Goal: Task Accomplishment & Management: Complete application form

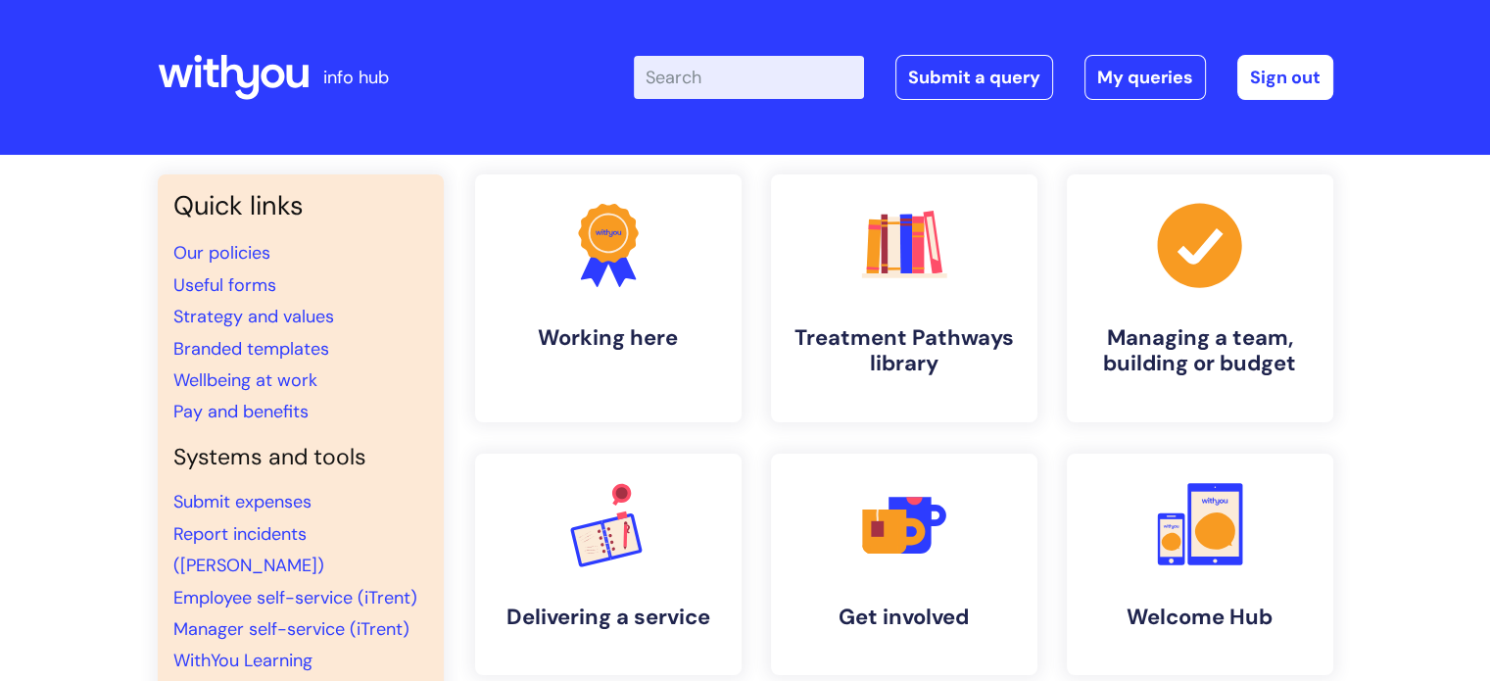
click at [760, 85] on input "Enter your search term here..." at bounding box center [749, 77] width 230 height 43
click at [968, 79] on link "Submit a query" at bounding box center [974, 77] width 158 height 45
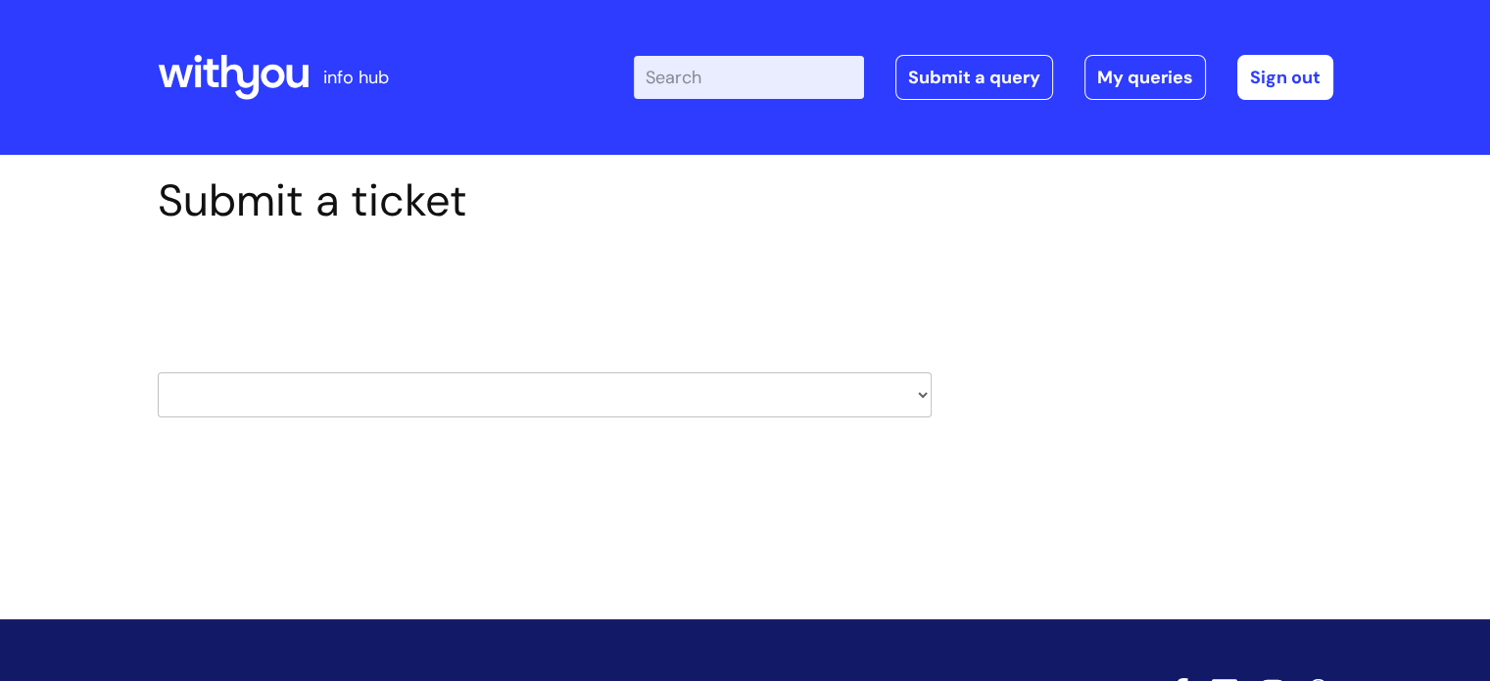
click at [486, 377] on select "HR / People IT and Support Clinical Drug Alerts Finance Accounts Data Support T…" at bounding box center [545, 394] width 774 height 45
select select "it_and_support"
click at [158, 372] on select "HR / People IT and Support Clinical Drug Alerts Finance Accounts Data Support T…" at bounding box center [545, 394] width 774 height 45
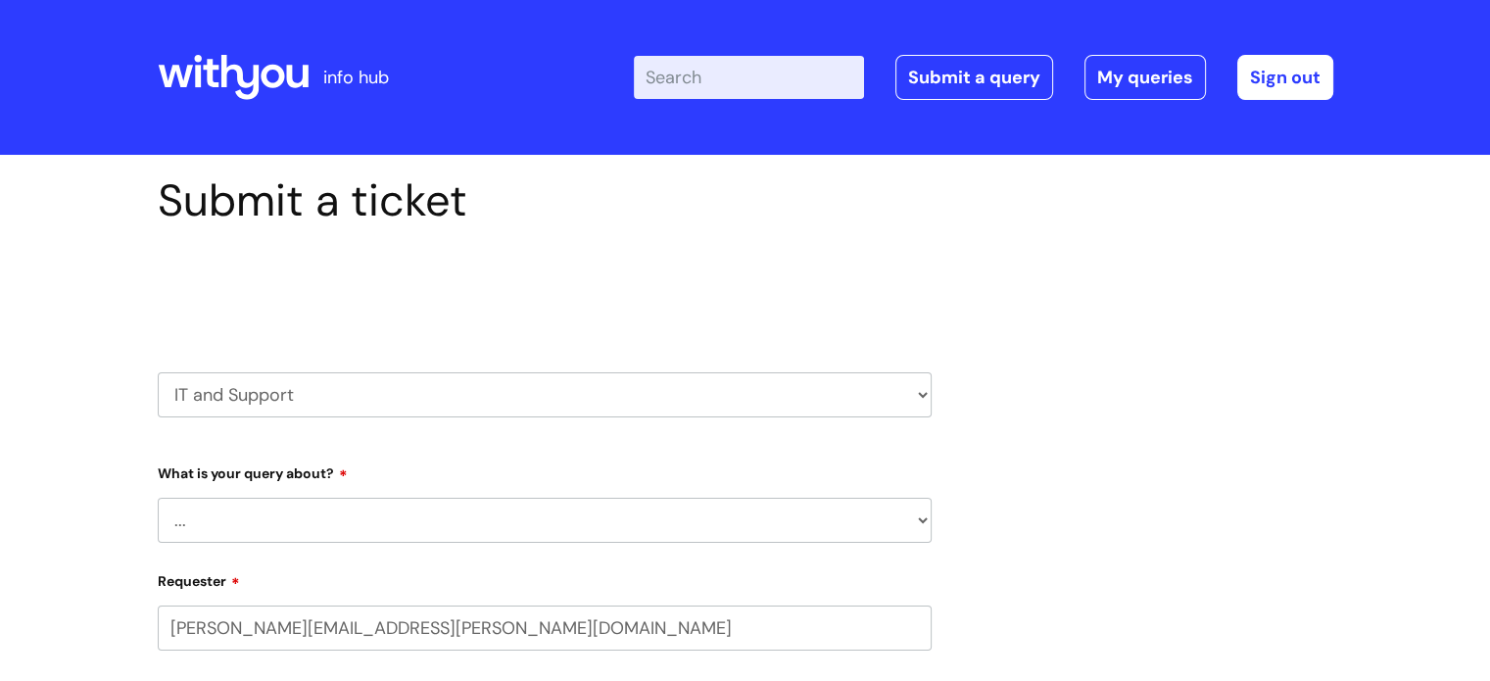
select select "80004157222"
click at [357, 517] on select "... Mobile Phone Reset & MFA Accounts, Starters and Leavers IT Hardware issue I…" at bounding box center [545, 520] width 774 height 45
select select "Accounts, Starters and Leavers"
click at [158, 498] on select "... Mobile Phone Reset & MFA Accounts, Starters and Leavers IT Hardware issue I…" at bounding box center [545, 520] width 774 height 45
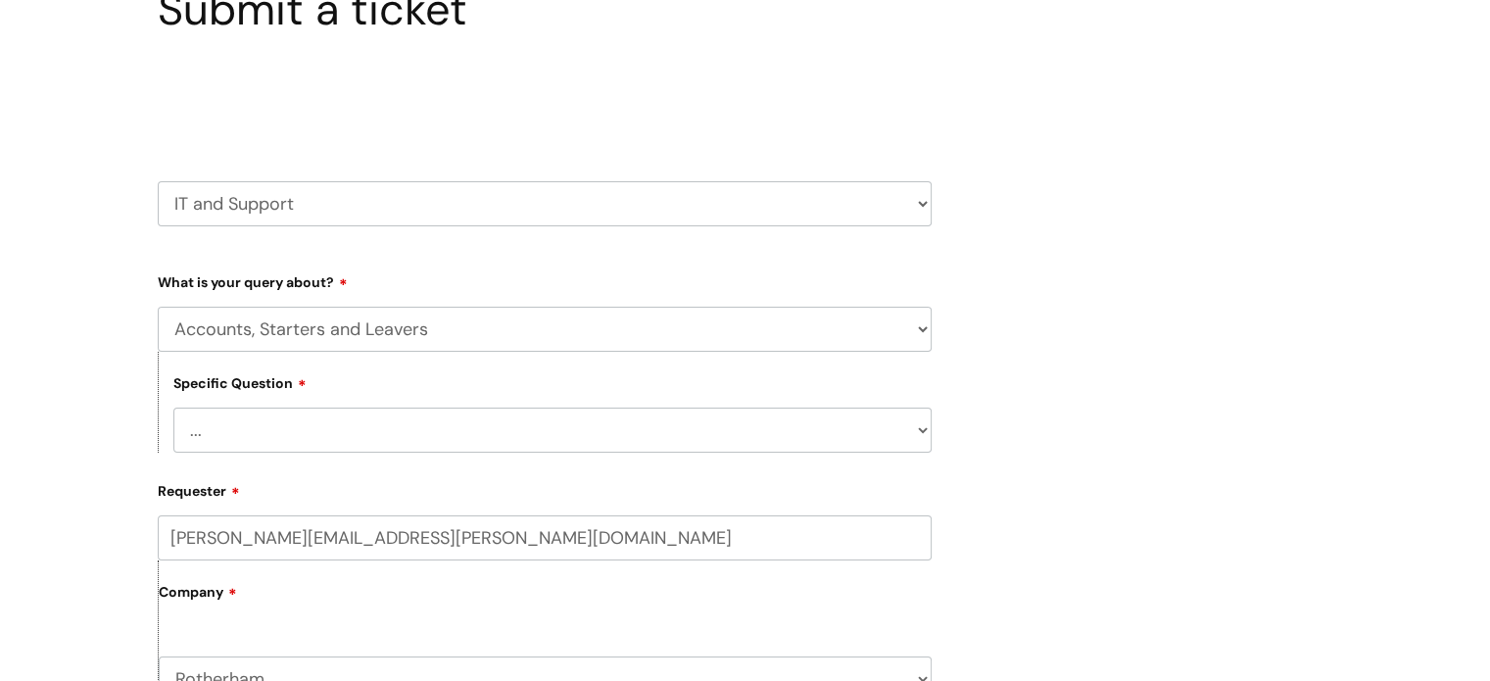
scroll to position [196, 0]
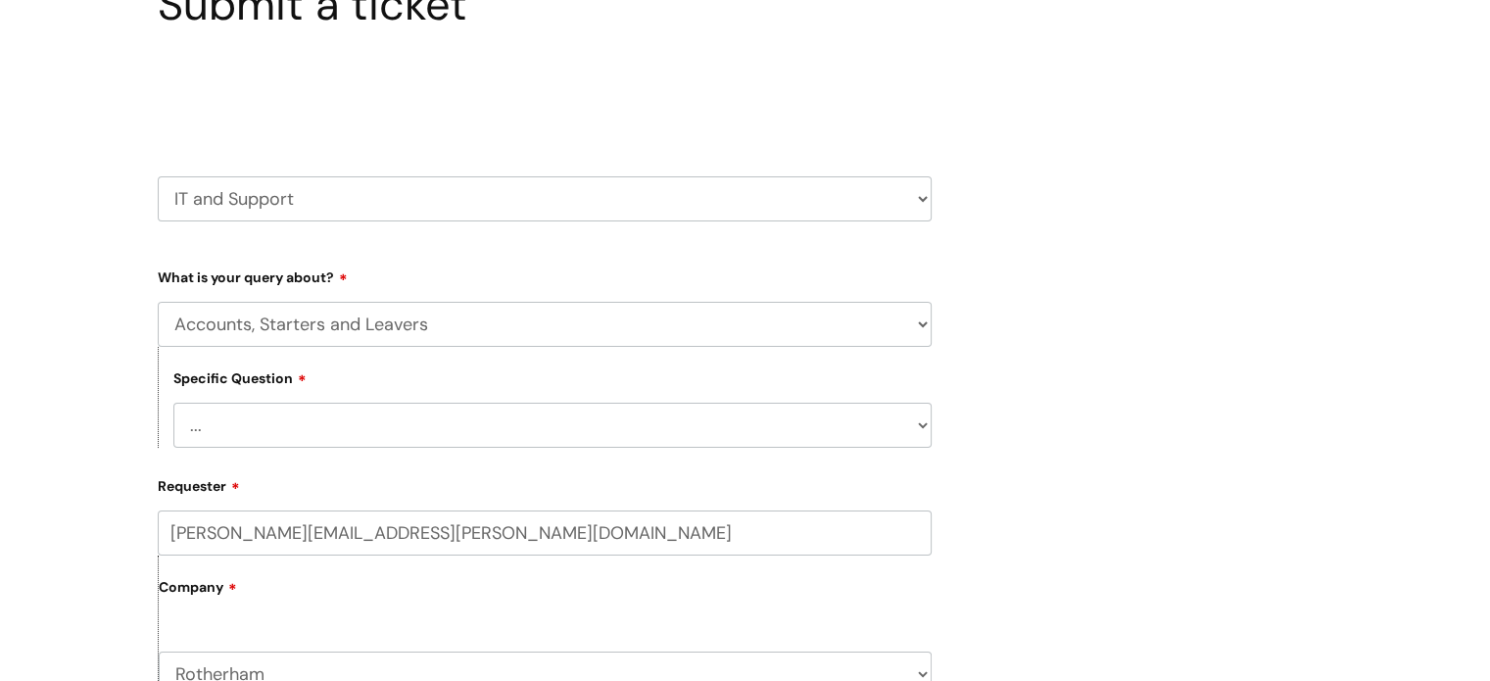
click at [334, 432] on select "... I have a new starter I have a leaver I need to make a change to an account …" at bounding box center [552, 425] width 758 height 45
select select "I have a leaver"
click at [173, 403] on select "... I have a new starter I have a leaver I need to make a change to an account …" at bounding box center [552, 425] width 758 height 45
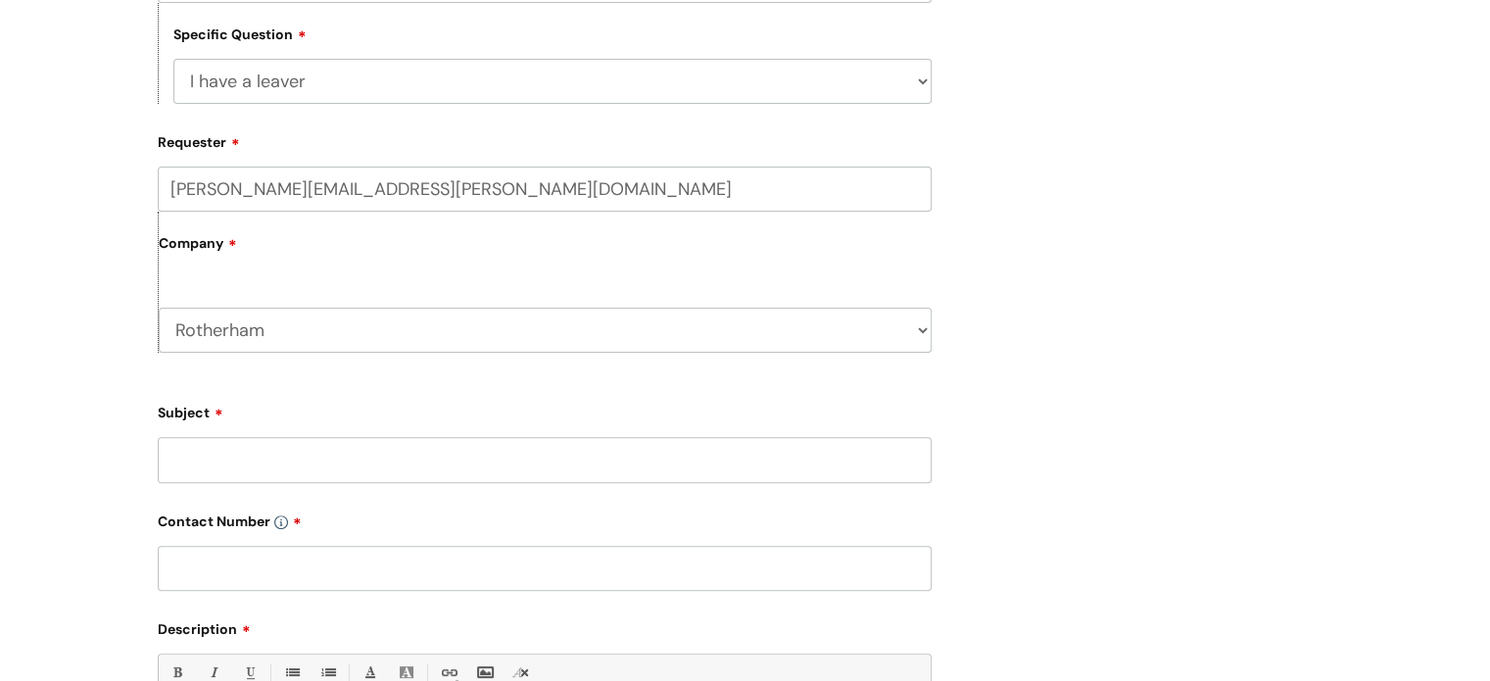
scroll to position [588, 0]
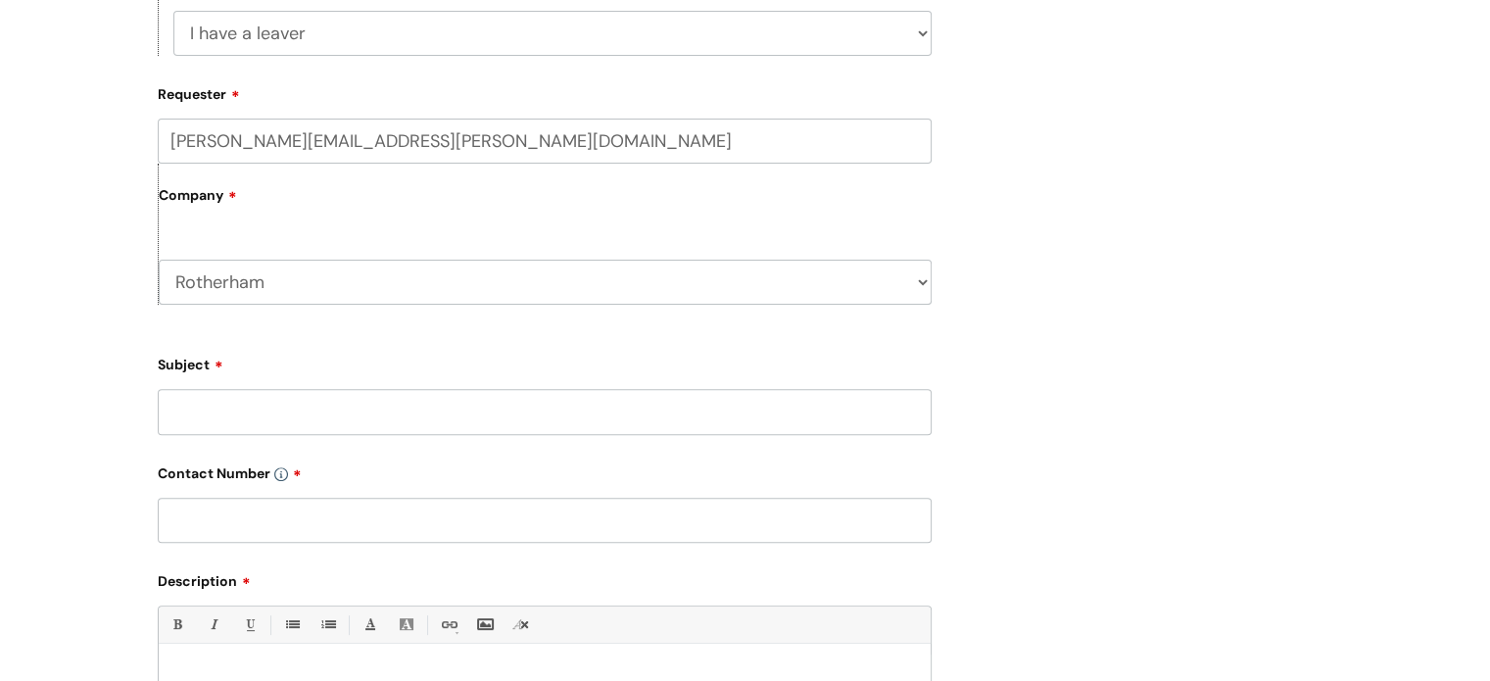
click at [338, 426] on input "Subject" at bounding box center [545, 411] width 774 height 45
type input "Mark Herring"
click at [262, 521] on input "text" at bounding box center [545, 520] width 774 height 45
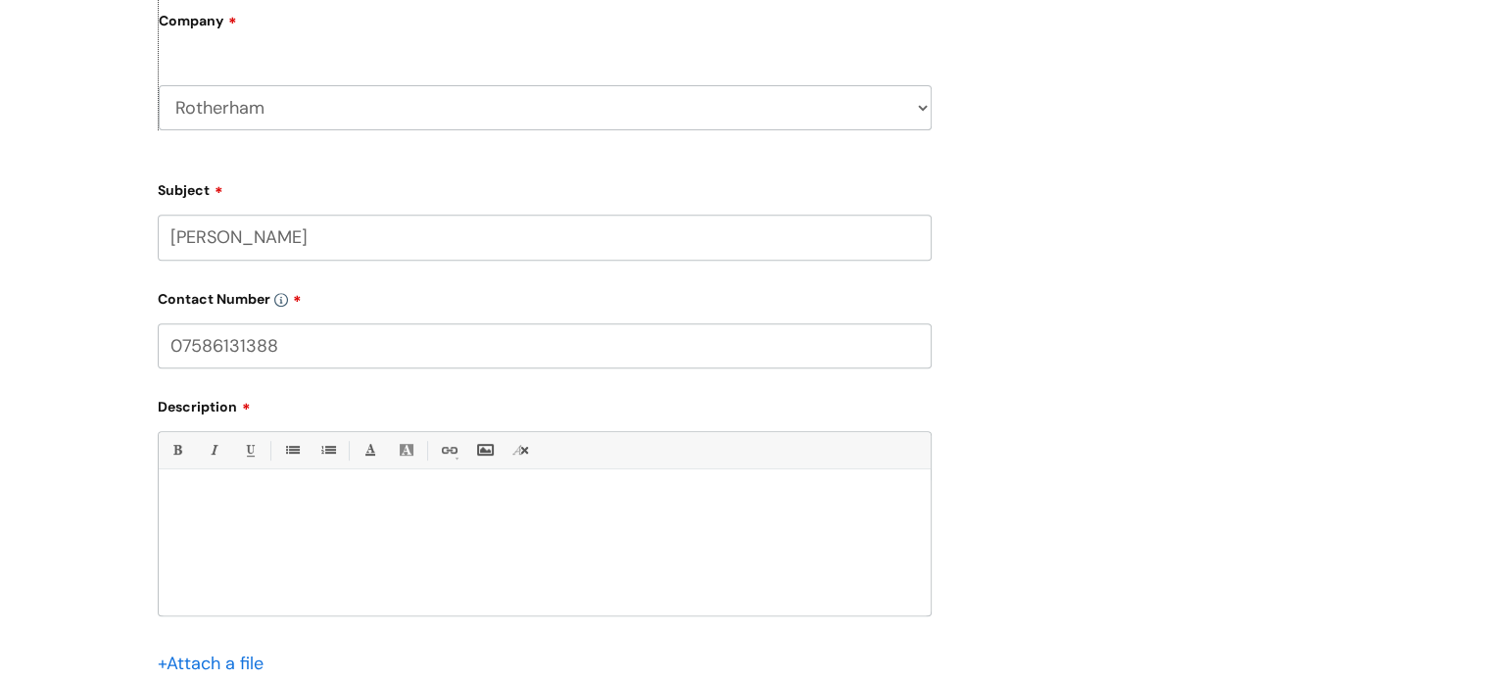
scroll to position [784, 0]
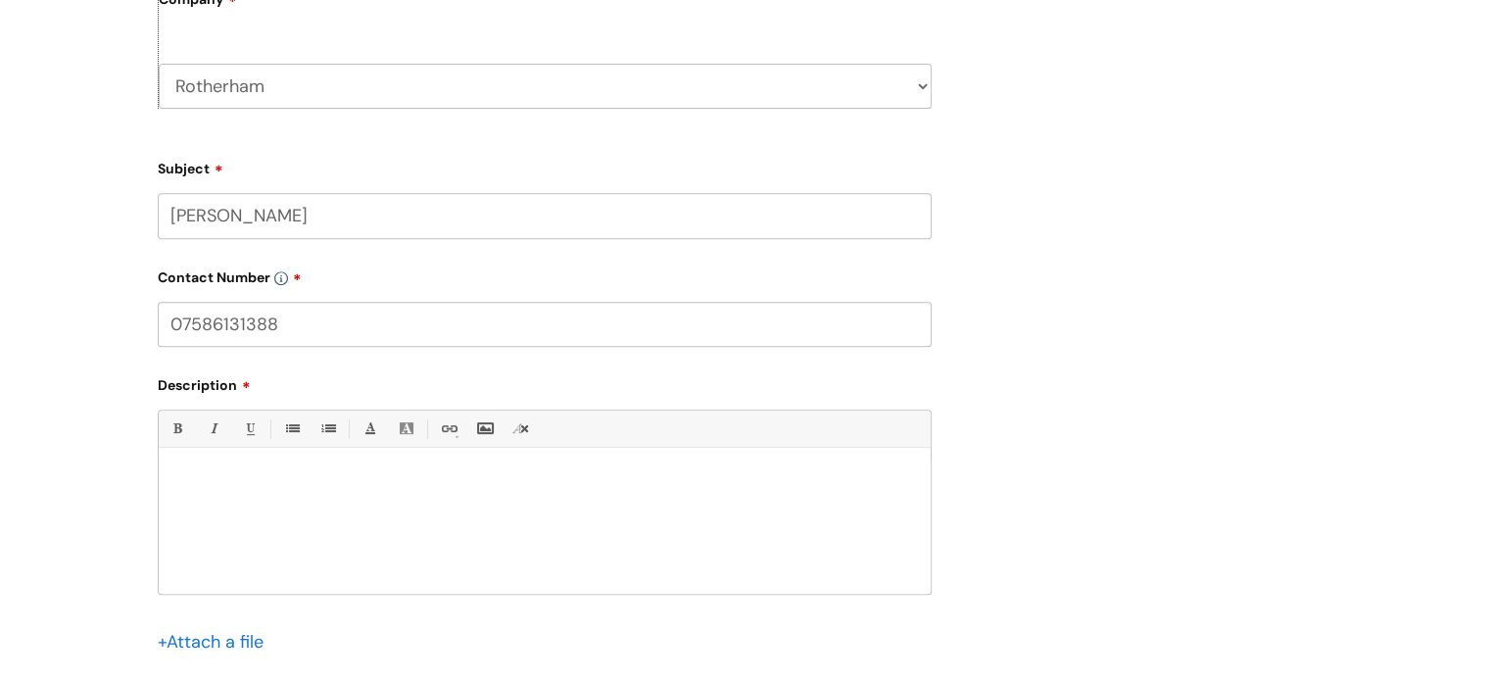
type input "07586131388"
click at [270, 504] on div at bounding box center [545, 526] width 772 height 135
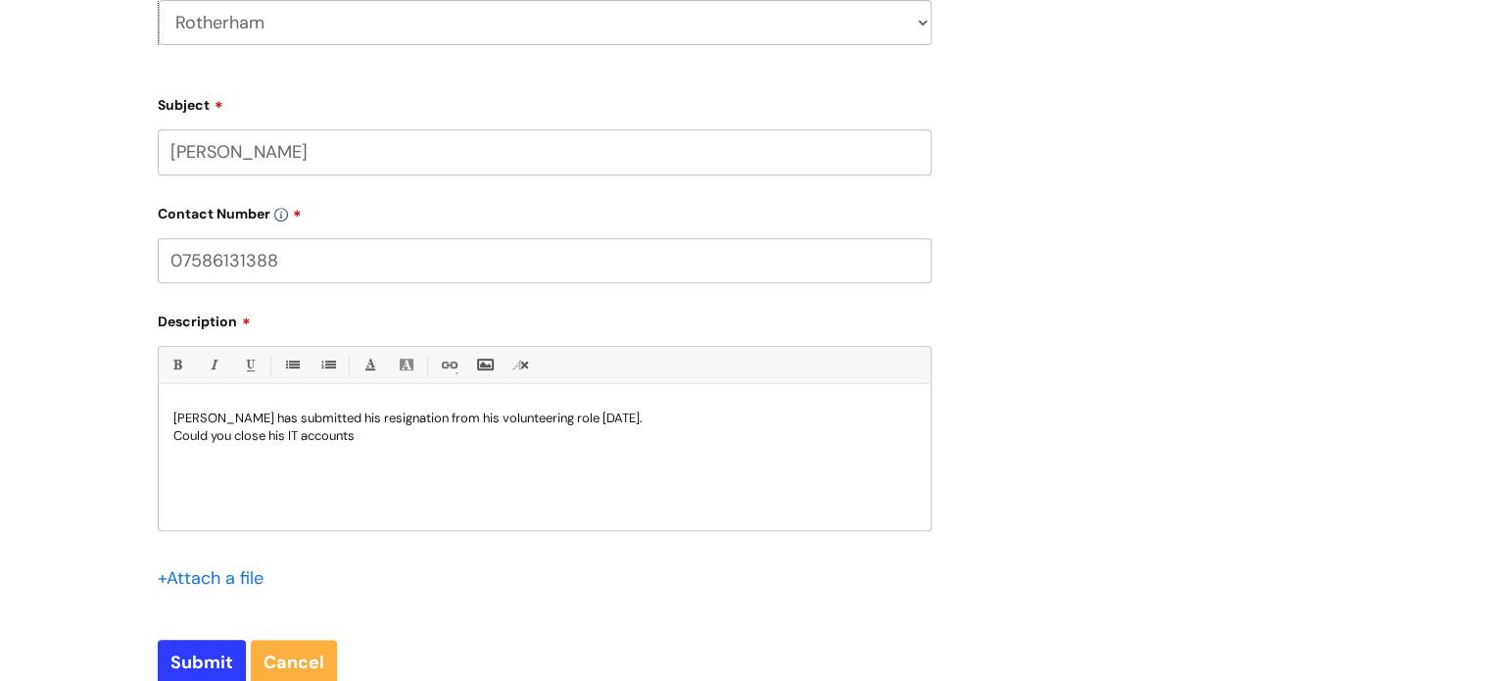
scroll to position [980, 0]
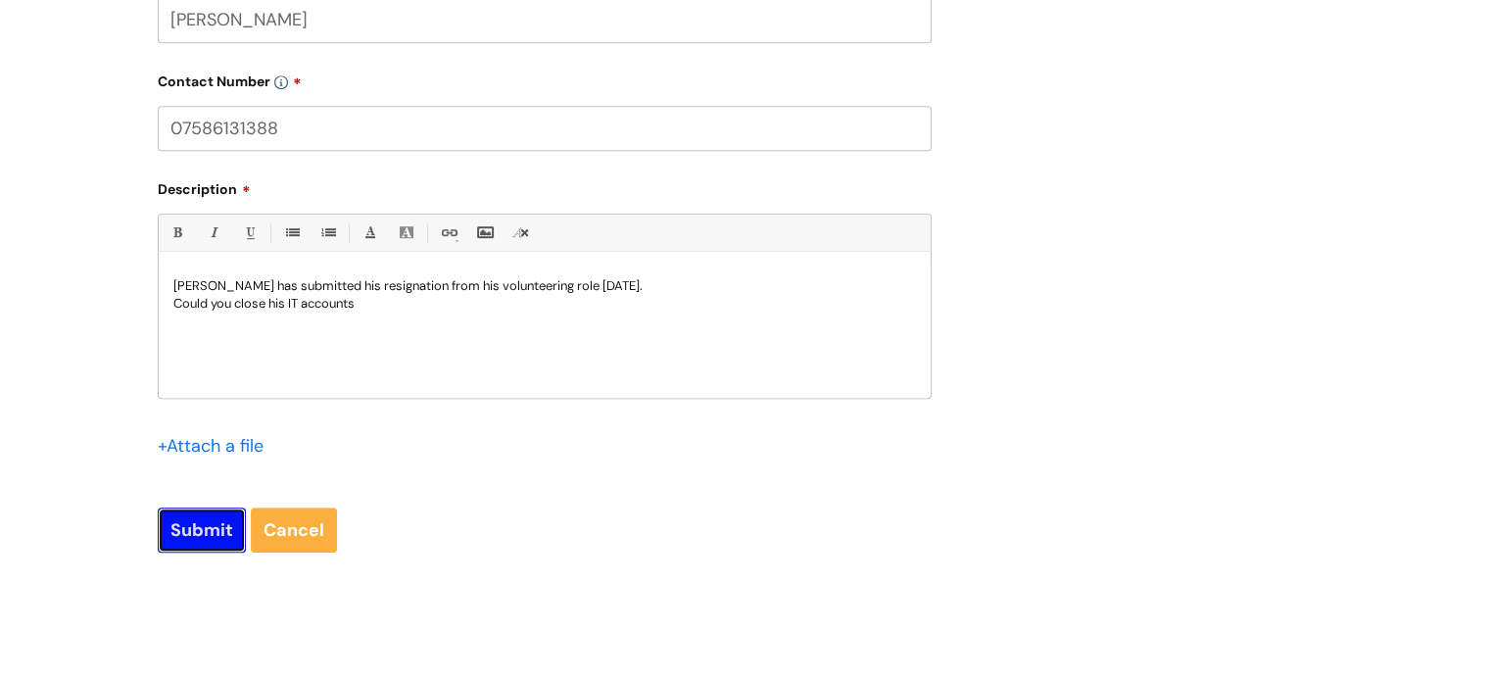
click at [215, 528] on input "Submit" at bounding box center [202, 530] width 88 height 45
type input "Please Wait..."
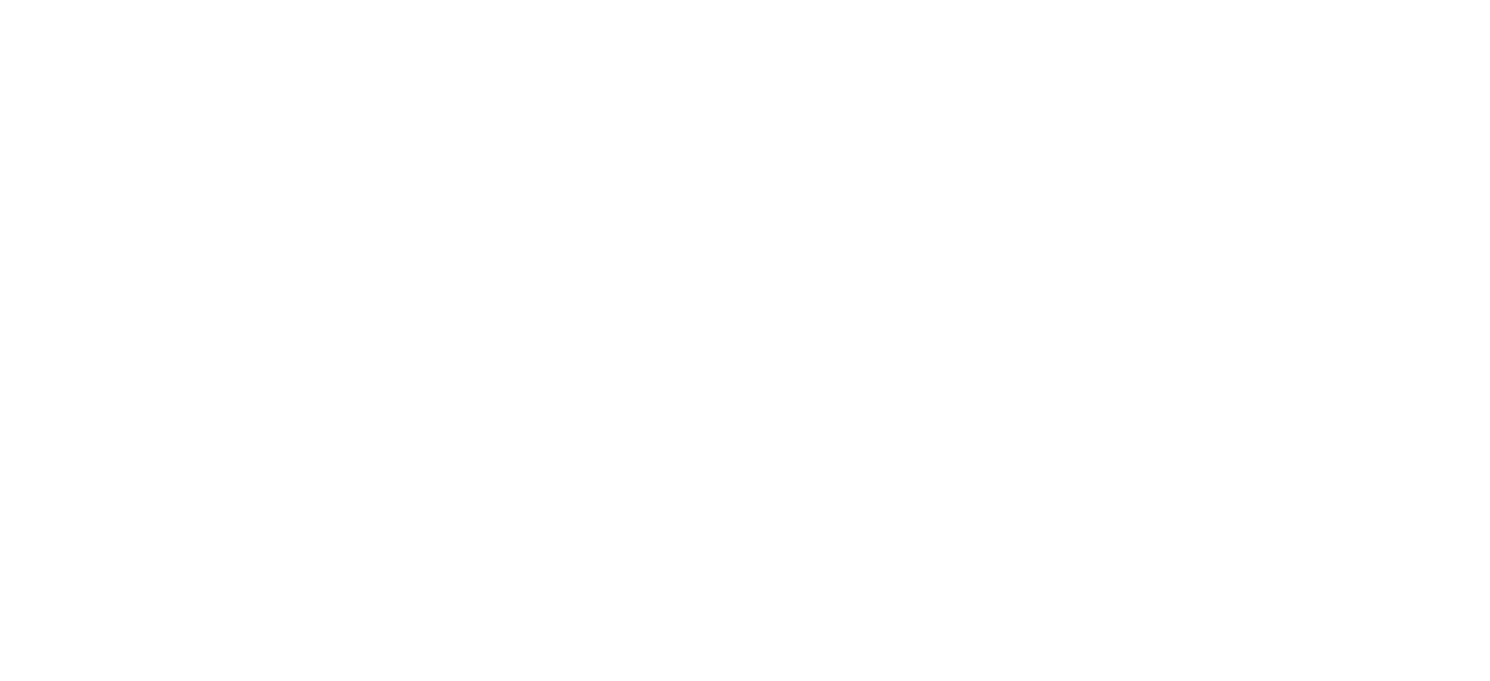
select select "Accounts, Starters and Leavers"
select select "I have a leaver"
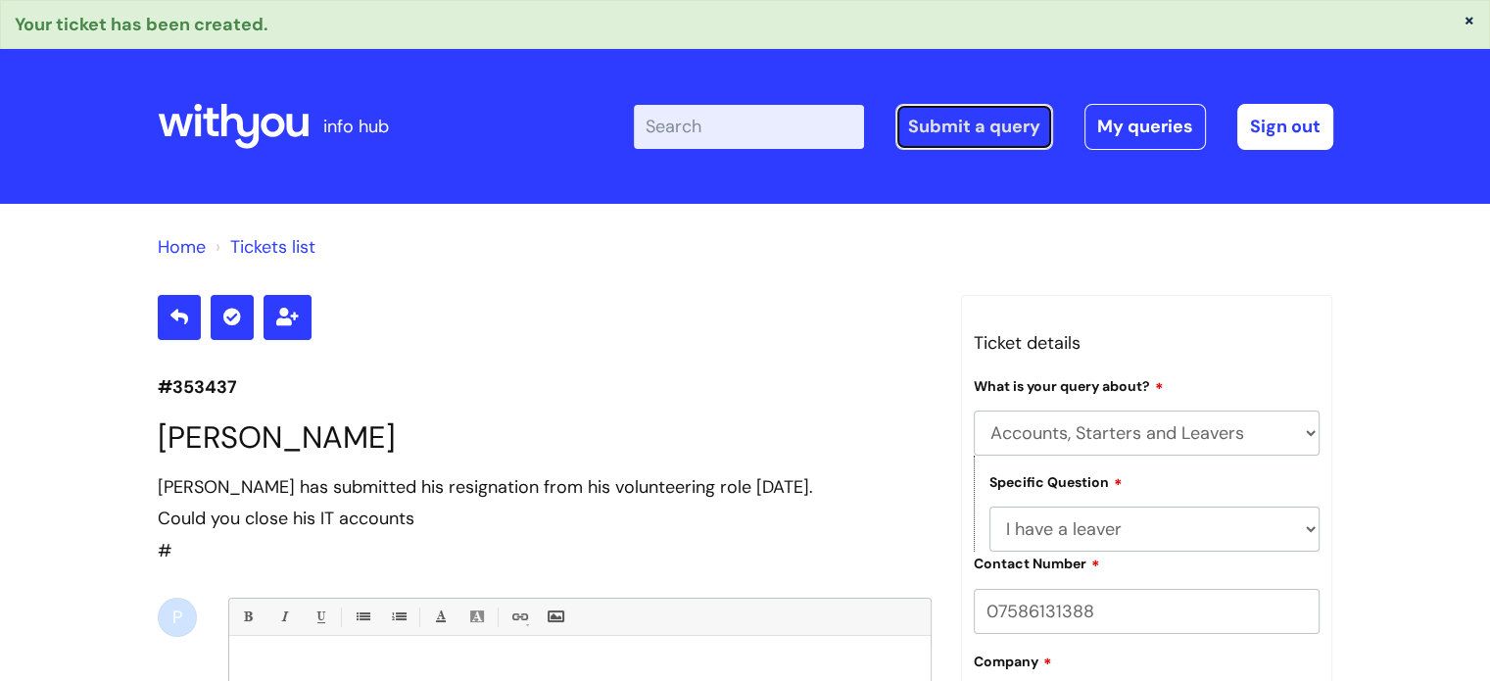
click at [944, 119] on link "Submit a query" at bounding box center [974, 126] width 158 height 45
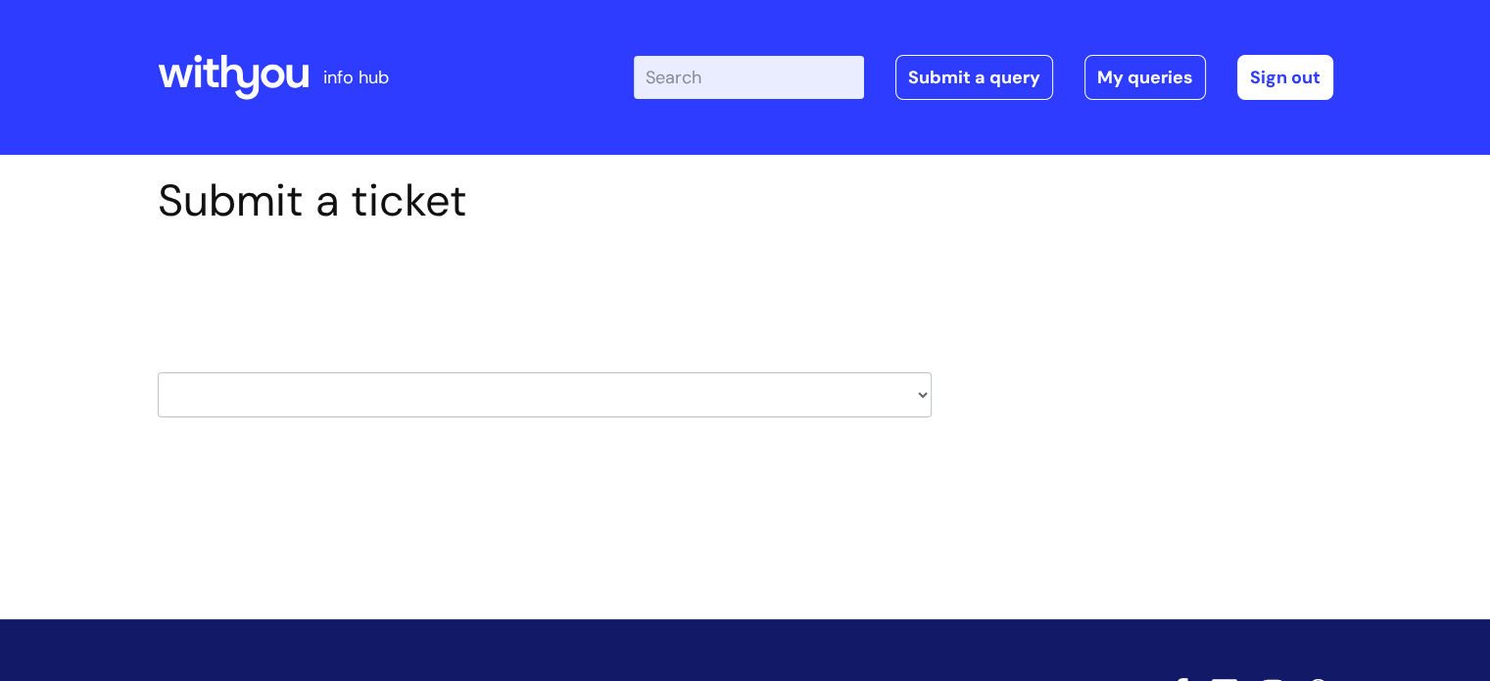
click at [379, 396] on select "HR / People IT and Support Clinical Drug Alerts Finance Accounts Data Support T…" at bounding box center [545, 394] width 774 height 45
select select "hr_/_people"
click at [158, 372] on select "HR / People IT and Support Clinical Drug Alerts Finance Accounts Data Support T…" at bounding box center [545, 394] width 774 height 45
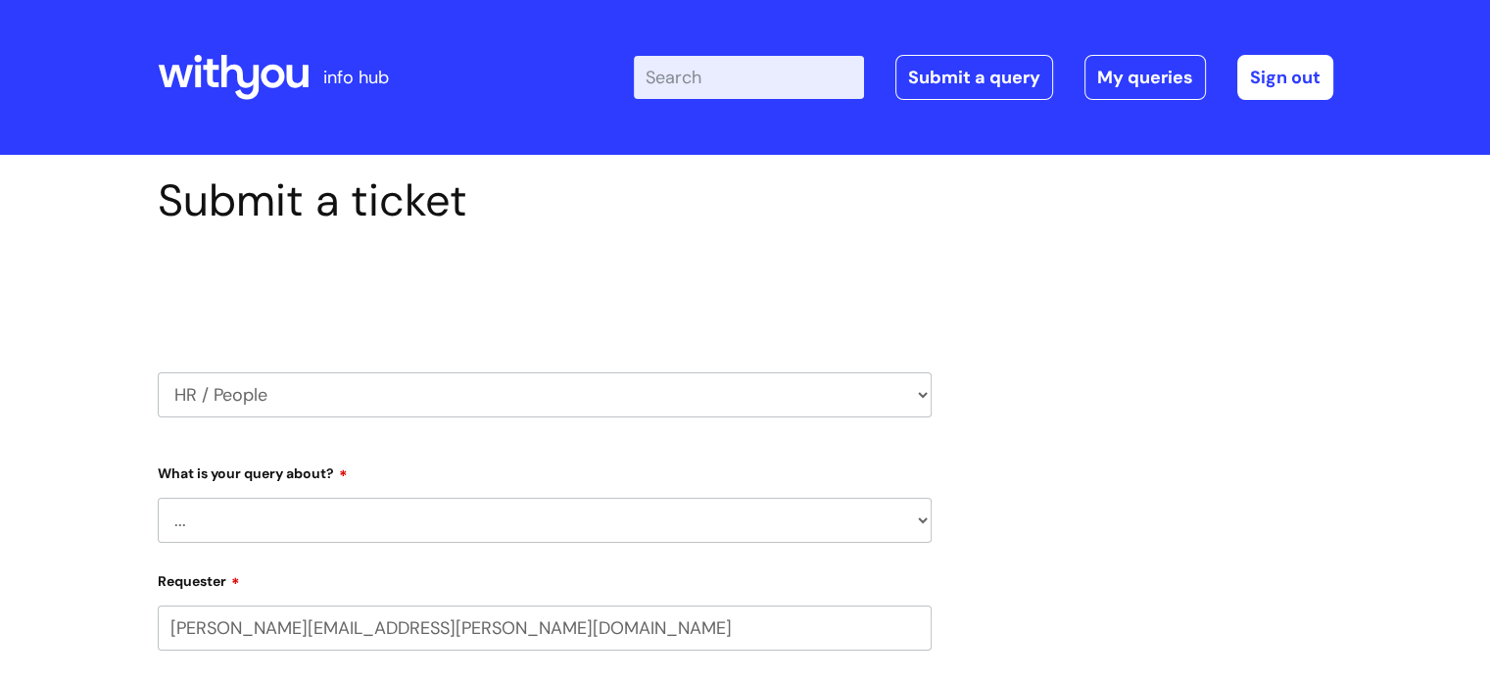
select select "80004157222"
click at [346, 512] on select "... Absence Query Holiday Query Employee change request General HR Query iTrent…" at bounding box center [545, 520] width 774 height 45
select select "iTrent"
click at [158, 498] on select "... Absence Query Holiday Query Employee change request General HR Query iTrent…" at bounding box center [545, 520] width 774 height 45
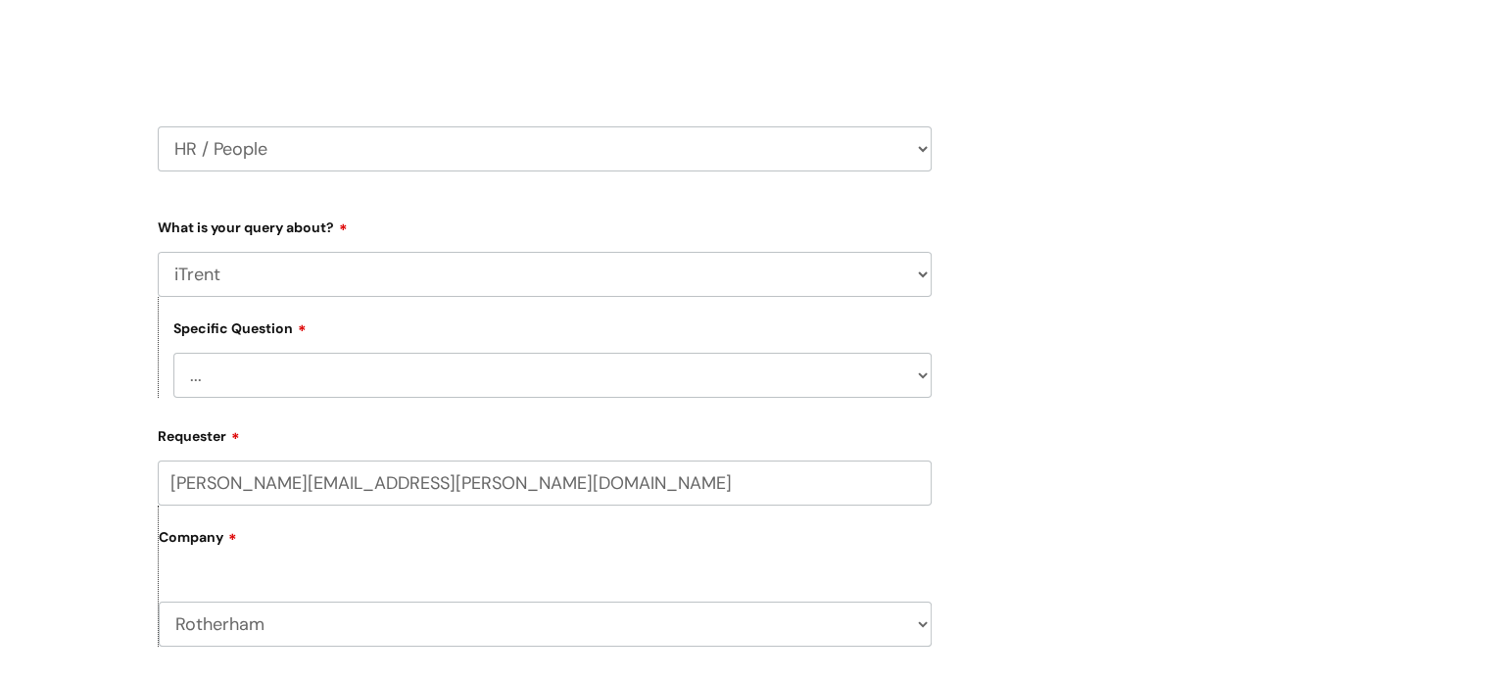
scroll to position [294, 0]
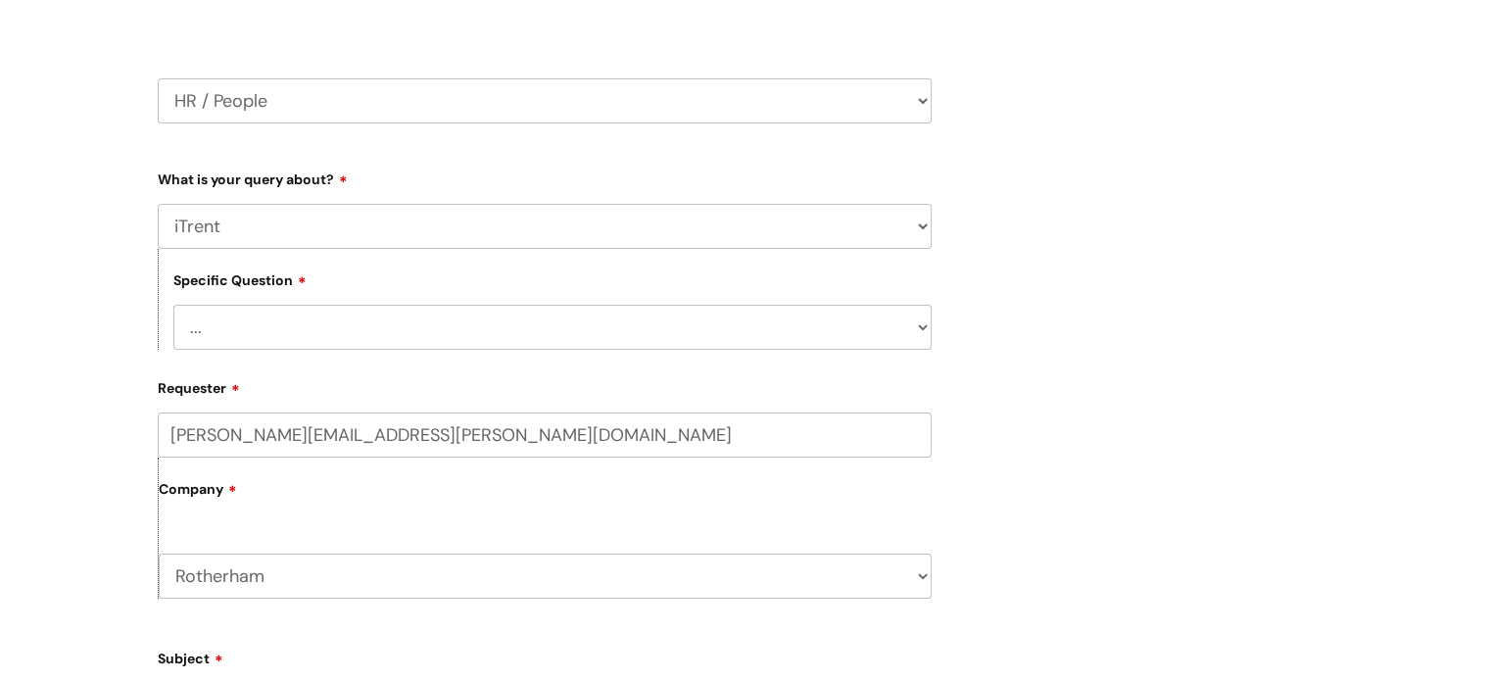
click at [320, 339] on select "... I can’t log in to iTrent I need to change someone’s line manager Issue with…" at bounding box center [552, 327] width 758 height 45
select select "Other iTrent query"
click at [173, 305] on select "... I can’t log in to iTrent I need to change someone’s line manager Issue with…" at bounding box center [552, 327] width 758 height 45
click at [304, 233] on select "... Absence Query Holiday Query Employee change request General HR Query iTrent…" at bounding box center [545, 226] width 774 height 45
click at [158, 204] on select "... Absence Query Holiday Query Employee change request General HR Query iTrent…" at bounding box center [545, 226] width 774 height 45
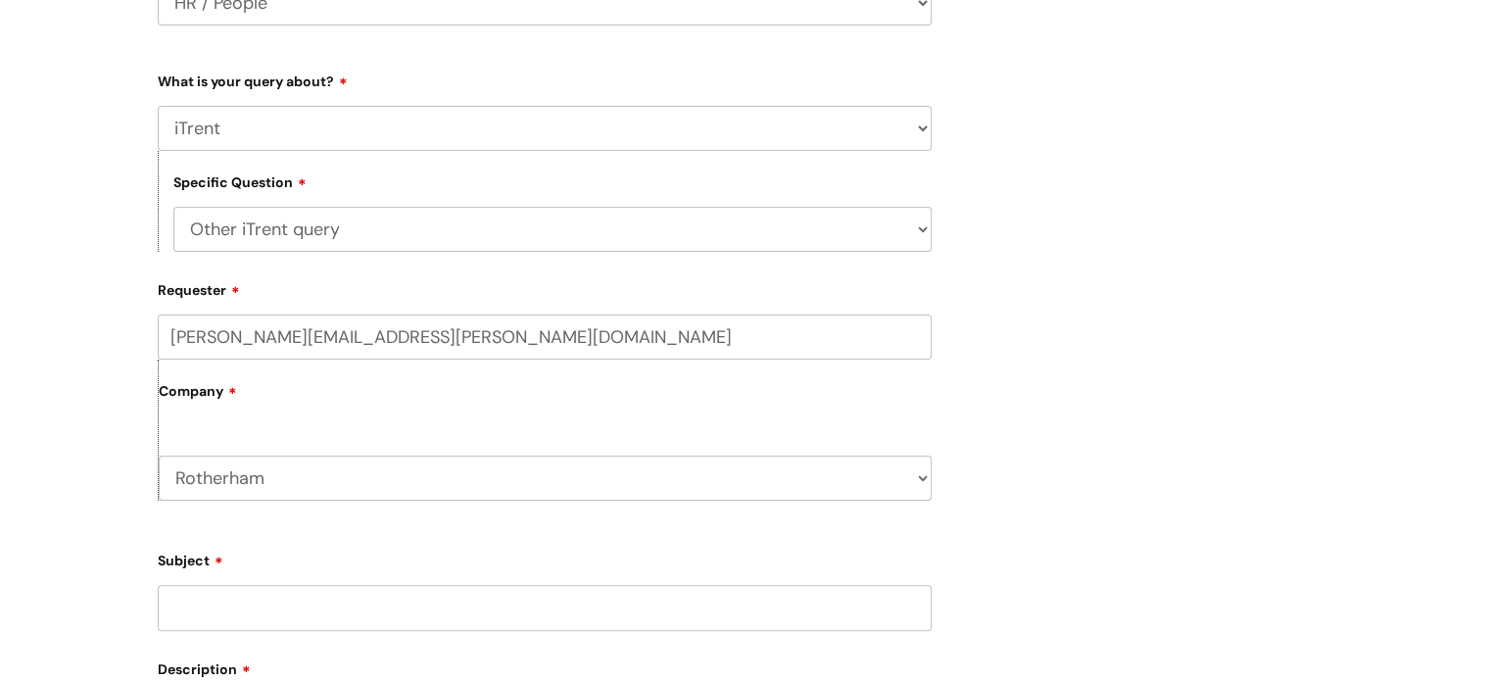
scroll to position [490, 0]
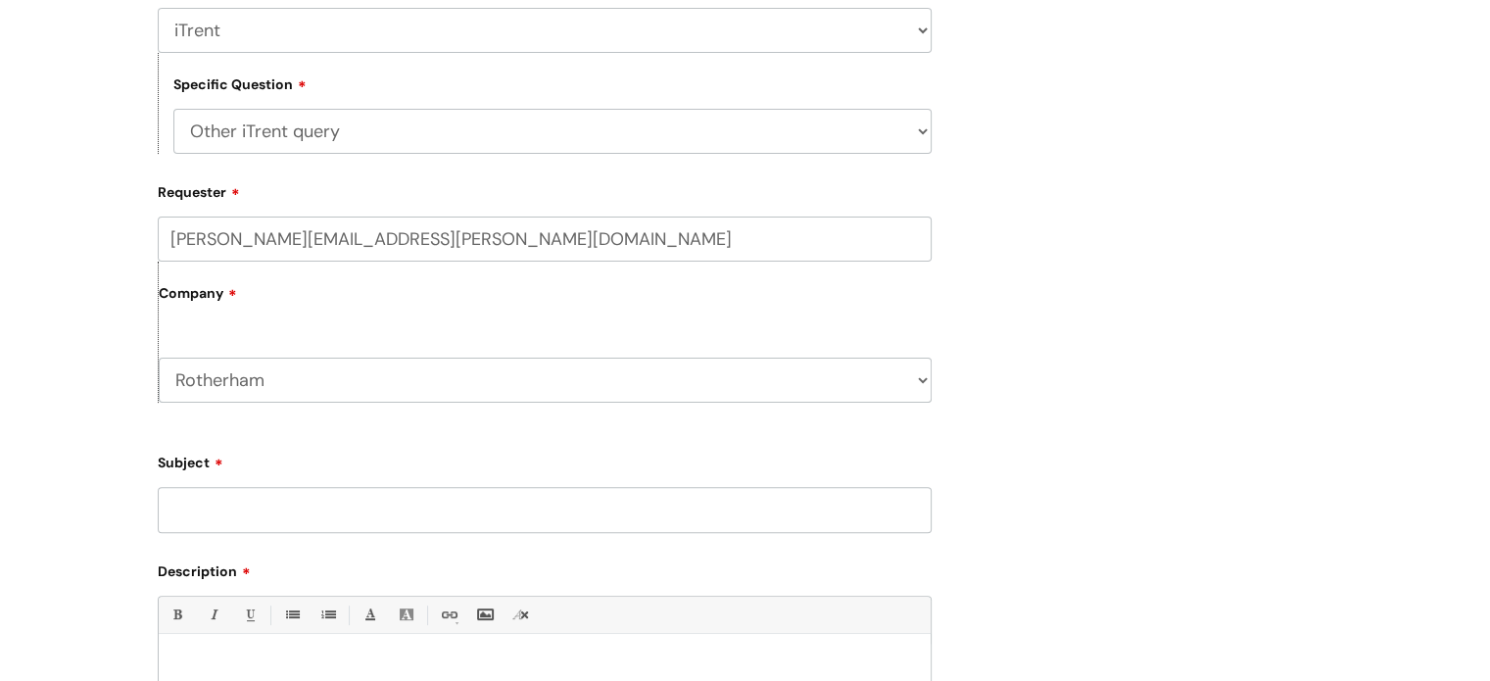
click at [315, 529] on input "Subject" at bounding box center [545, 509] width 774 height 45
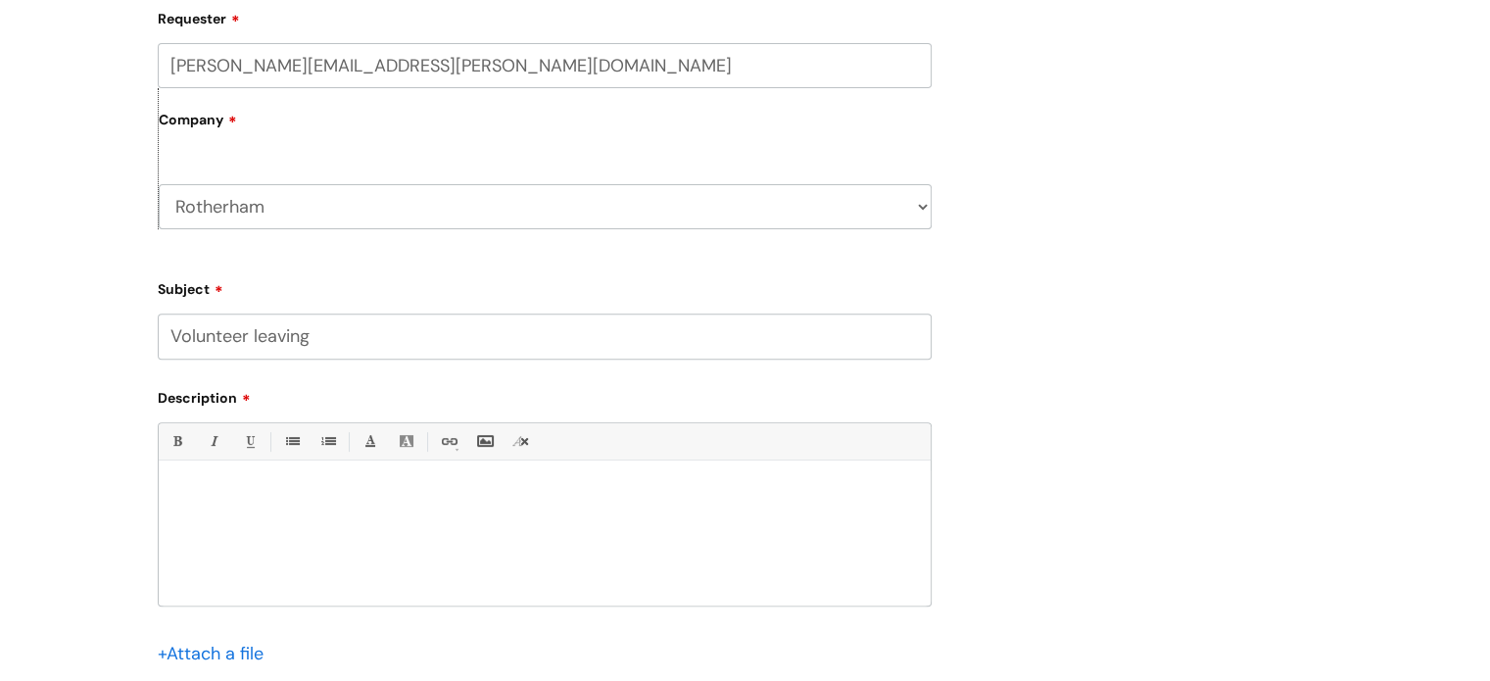
scroll to position [686, 0]
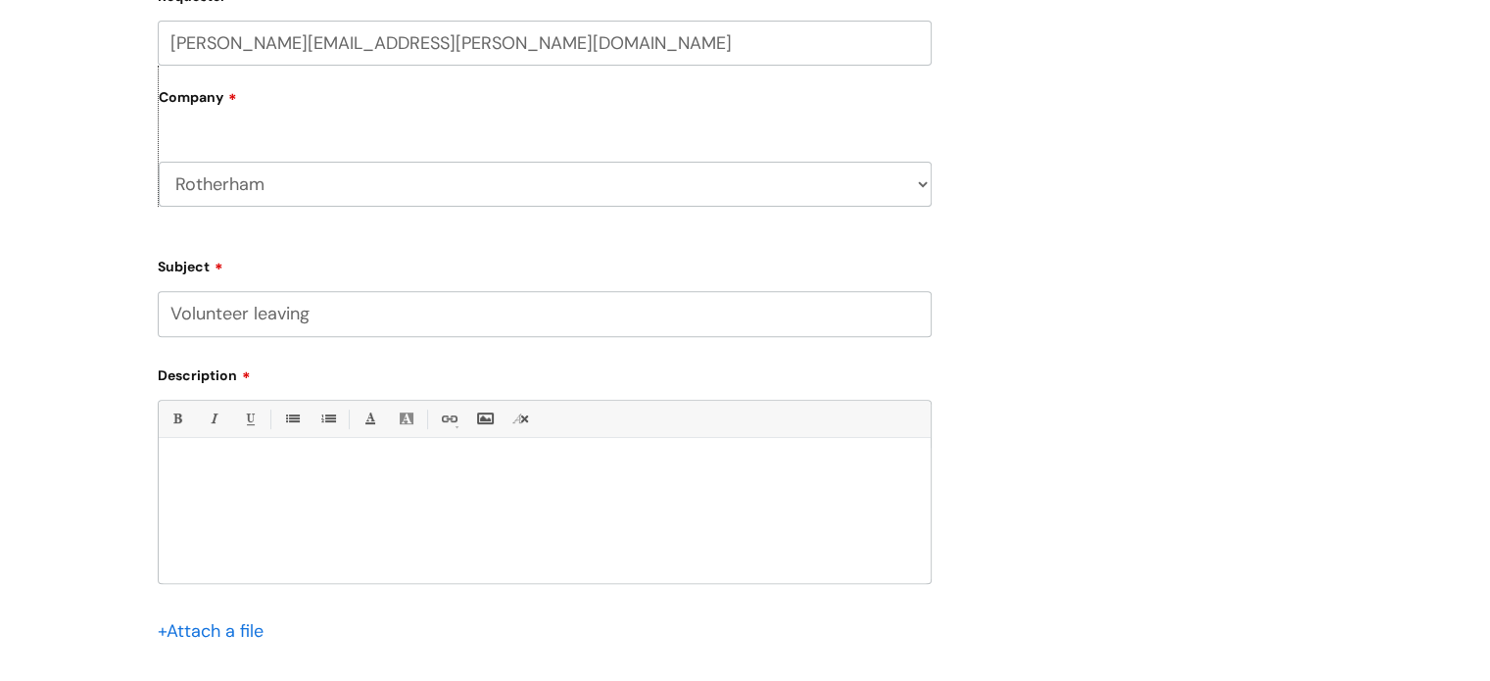
type input "Volunteer leaving"
click at [279, 493] on div at bounding box center [545, 515] width 772 height 135
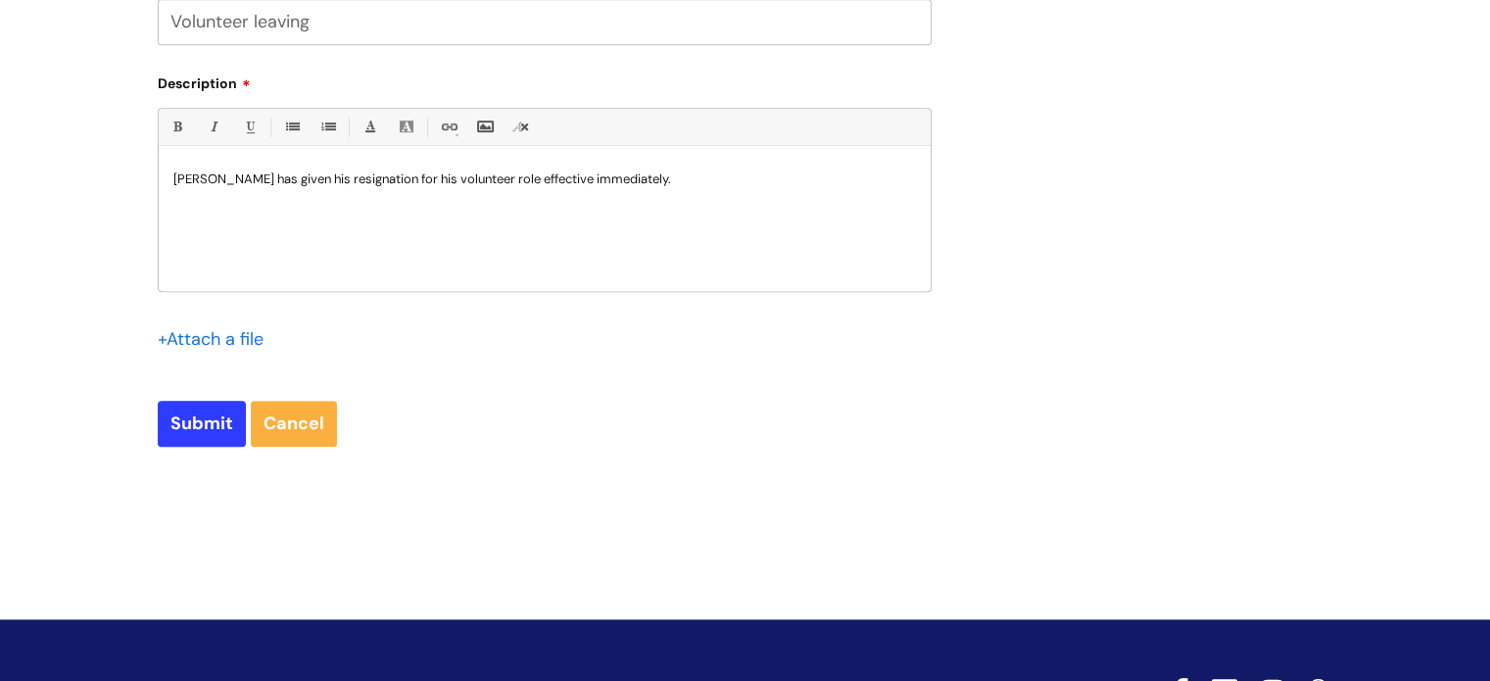
scroll to position [980, 0]
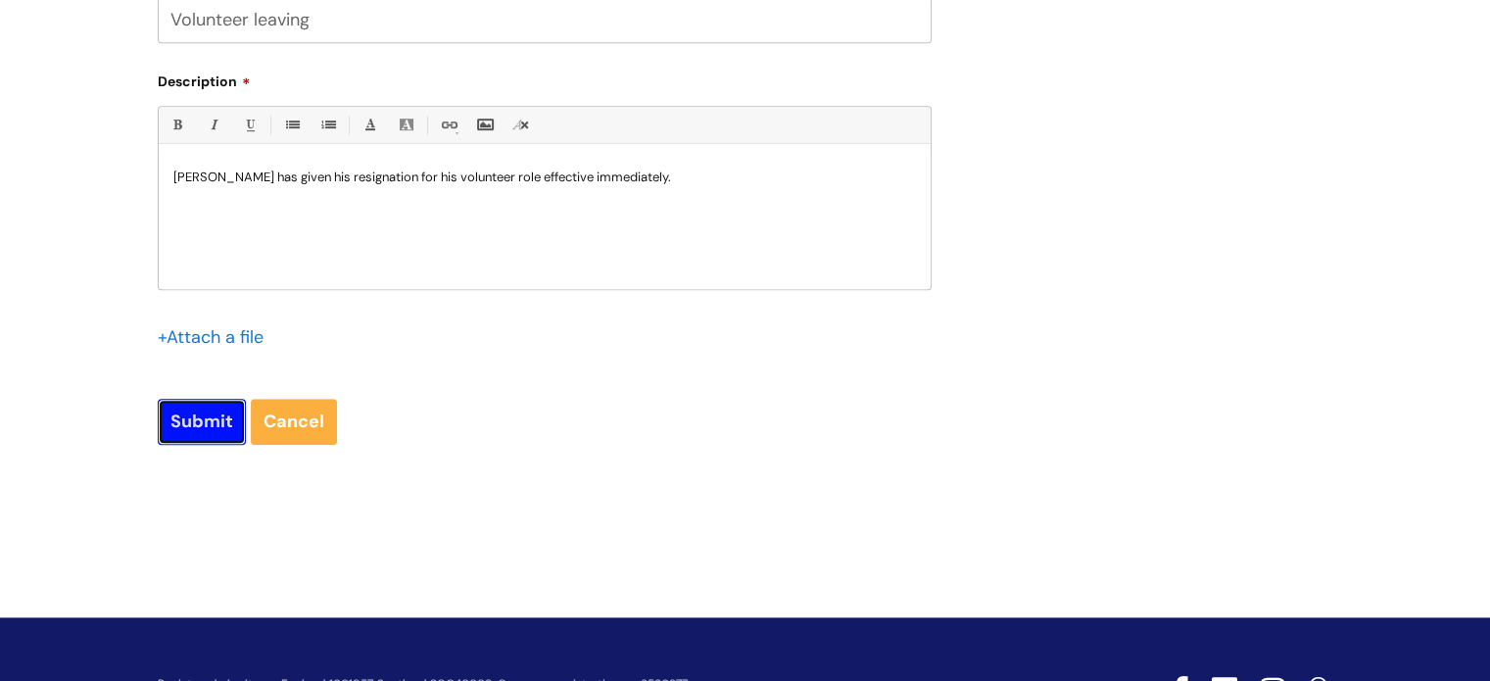
click at [196, 428] on input "Submit" at bounding box center [202, 421] width 88 height 45
type input "Please Wait..."
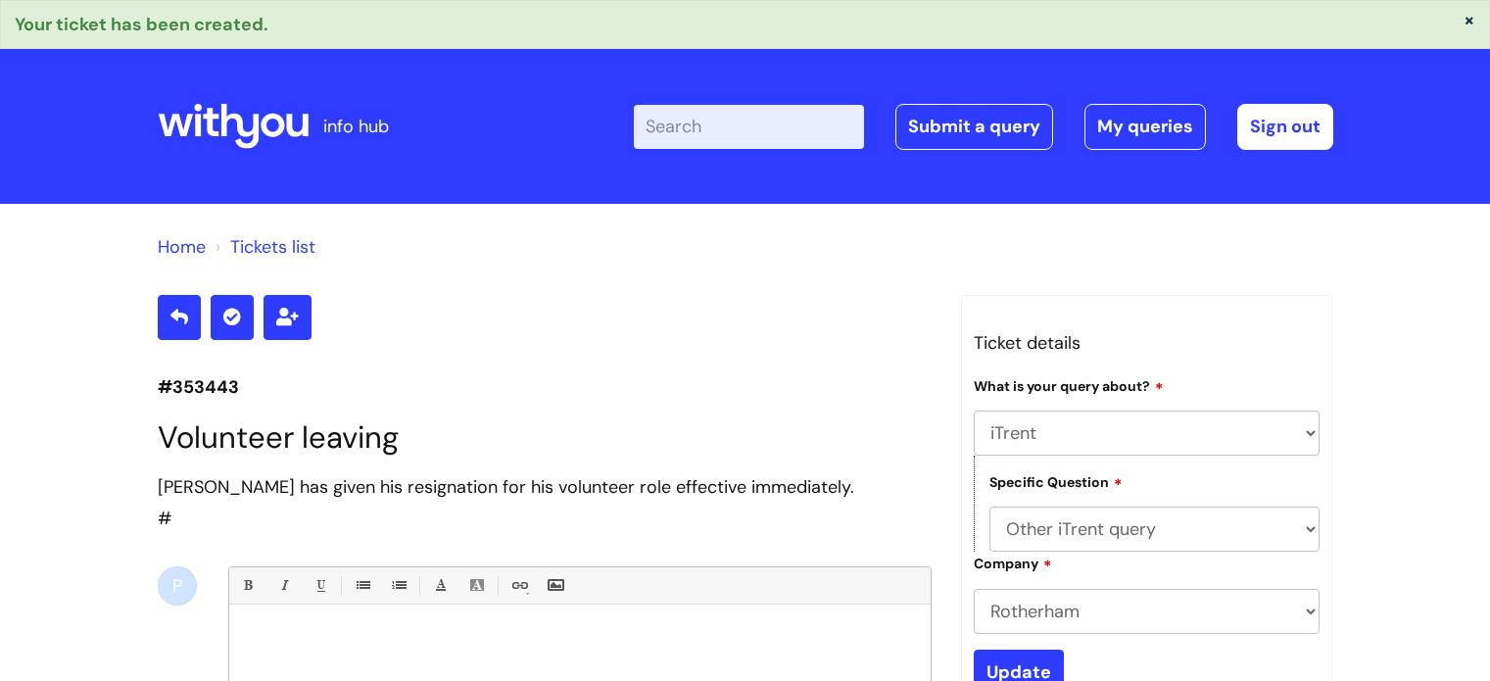
select select "iTrent"
select select "Other iTrent query"
